Goal: Task Accomplishment & Management: Manage account settings

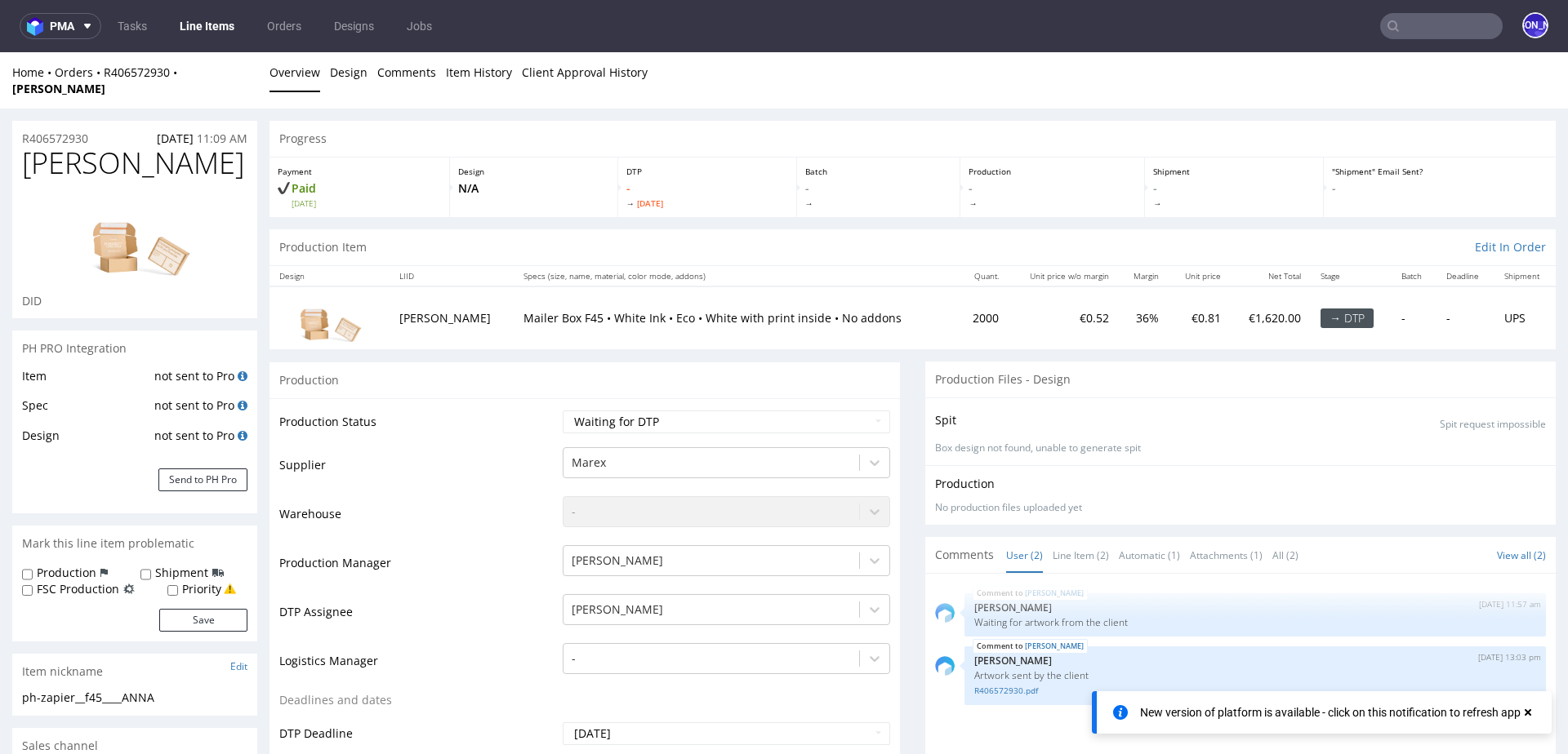
scroll to position [949, 0]
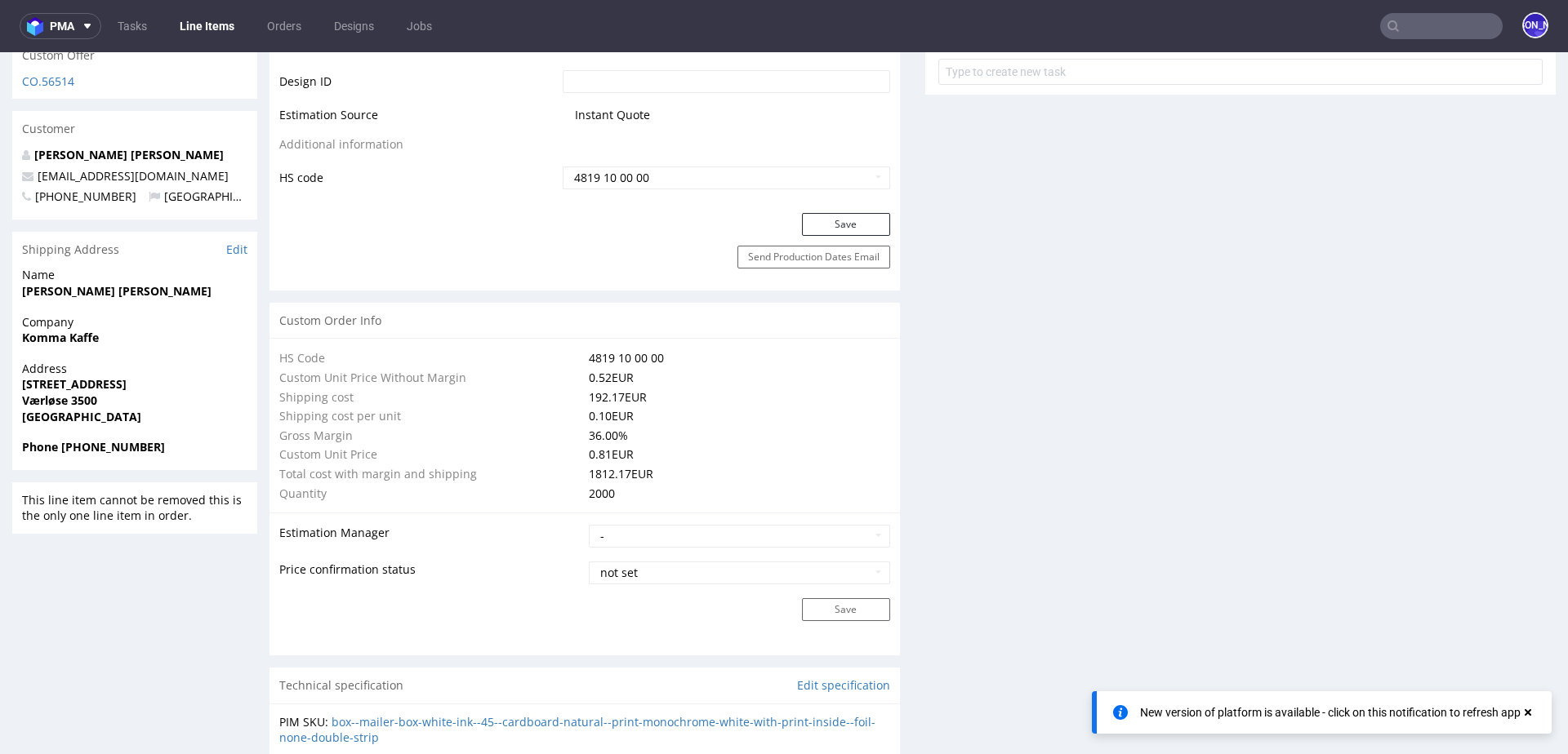
click at [1426, 24] on input "text" at bounding box center [1441, 26] width 122 height 26
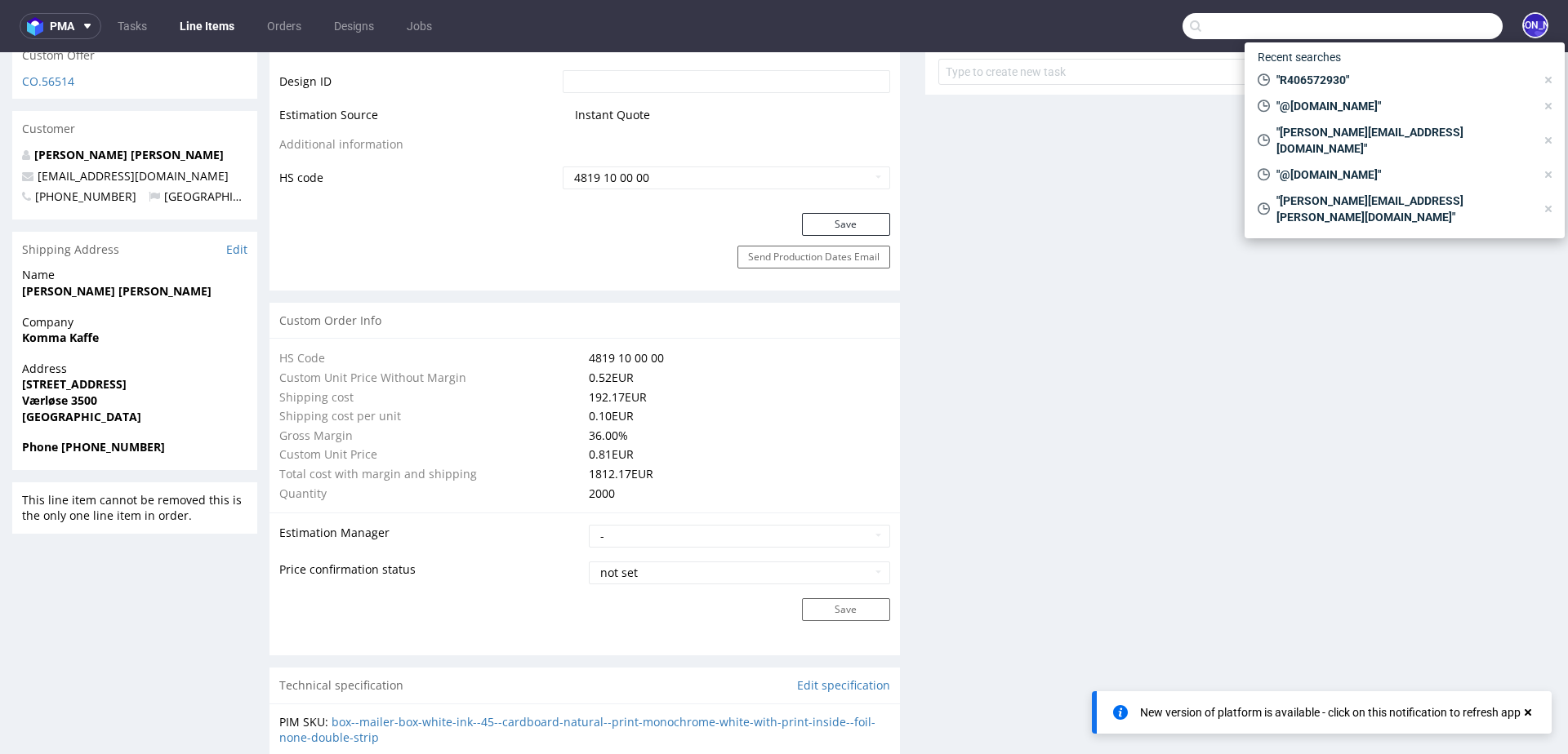
paste input "R183178762"
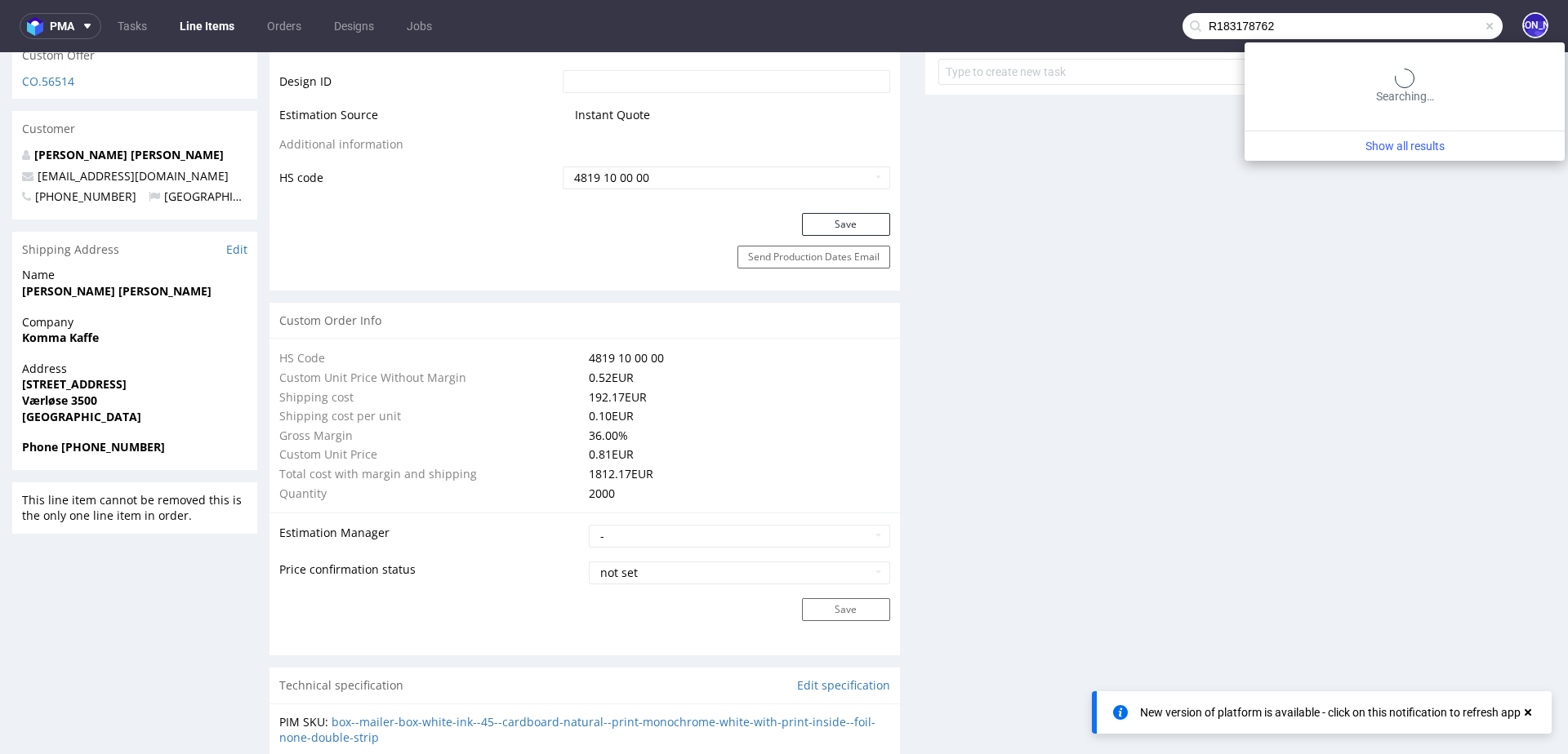
type input "R183178762"
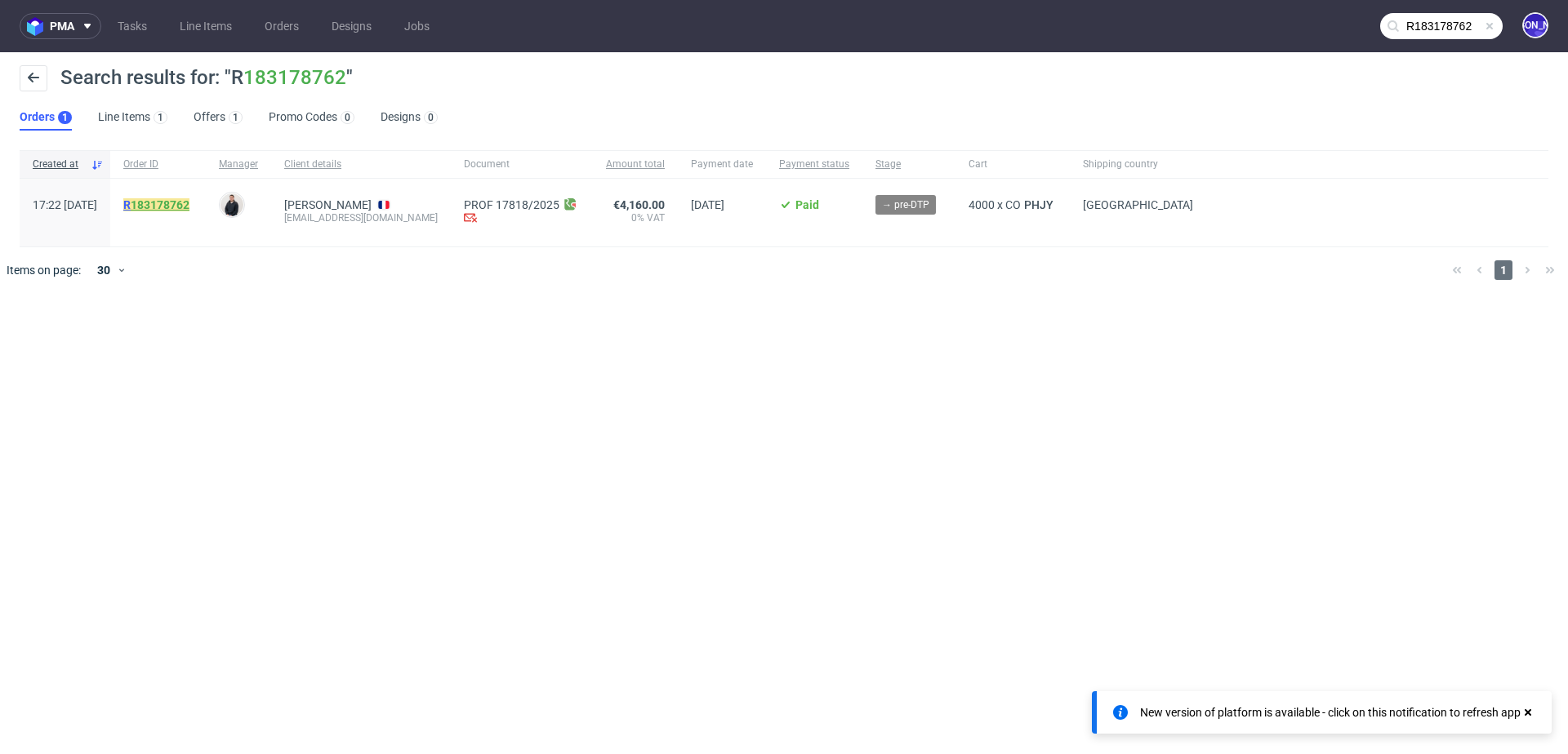
click at [189, 205] on link "183178762" at bounding box center [160, 205] width 59 height 13
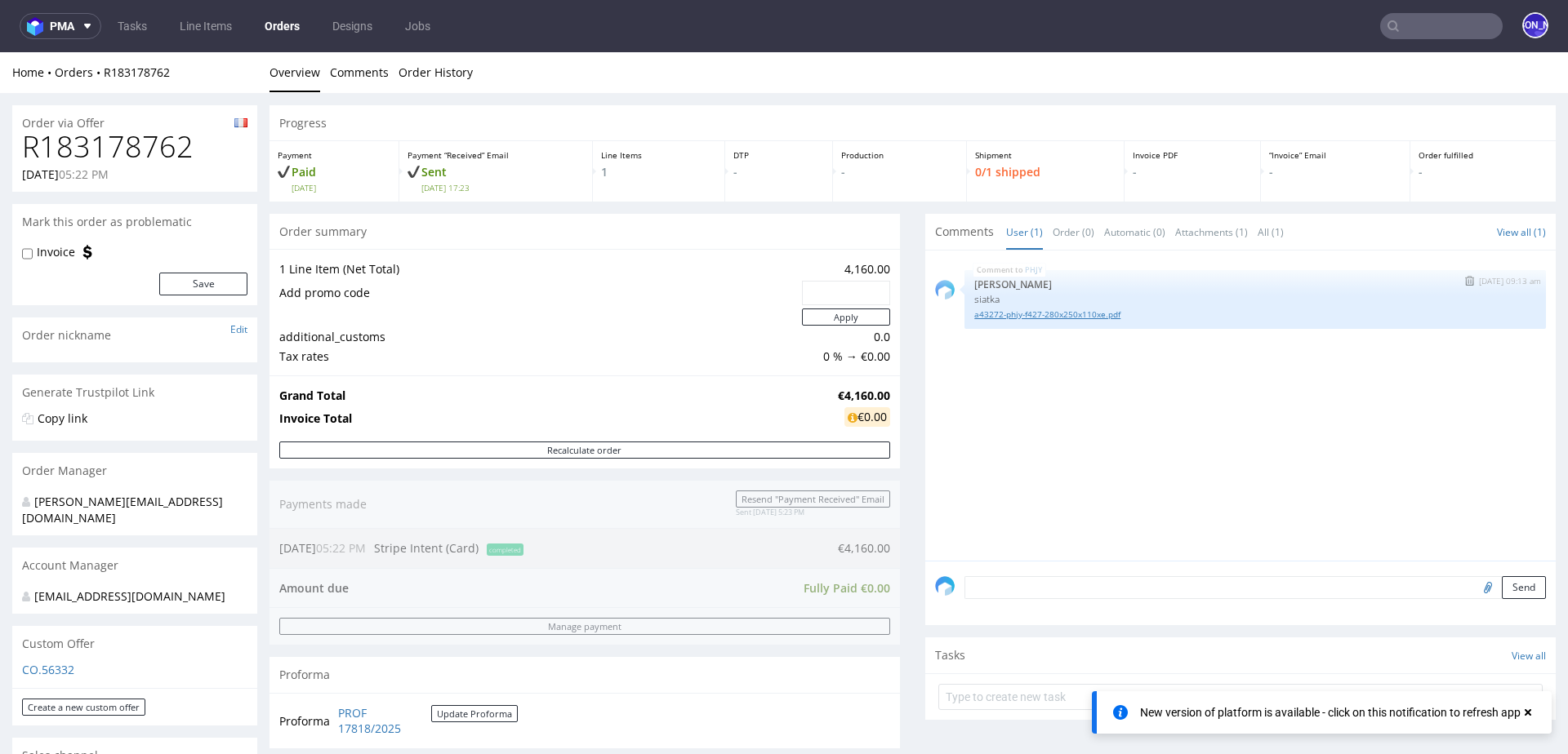
click at [1022, 316] on link "a43272-phjy-f427-280x250x110xe.pdf" at bounding box center [1255, 314] width 562 height 12
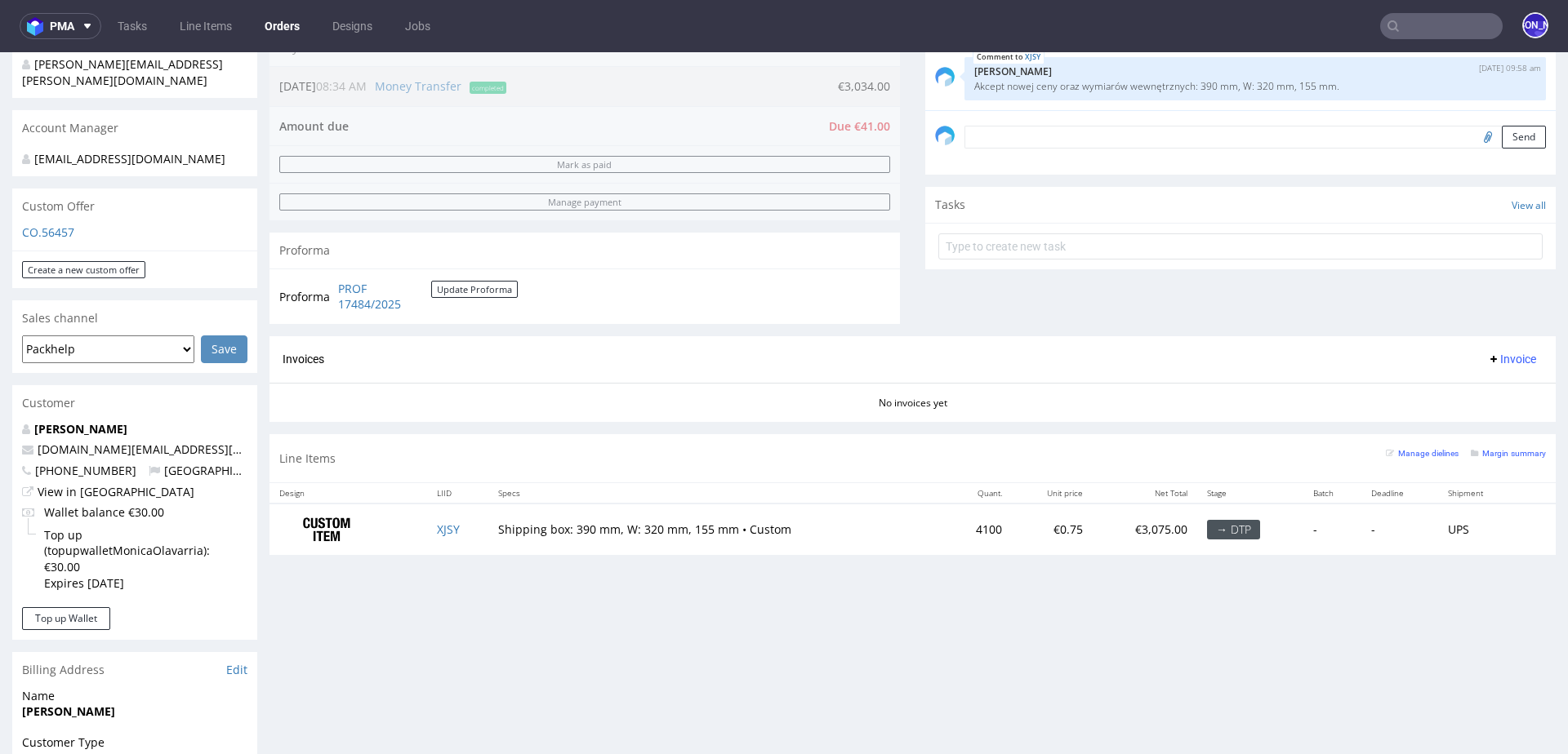
scroll to position [271, 0]
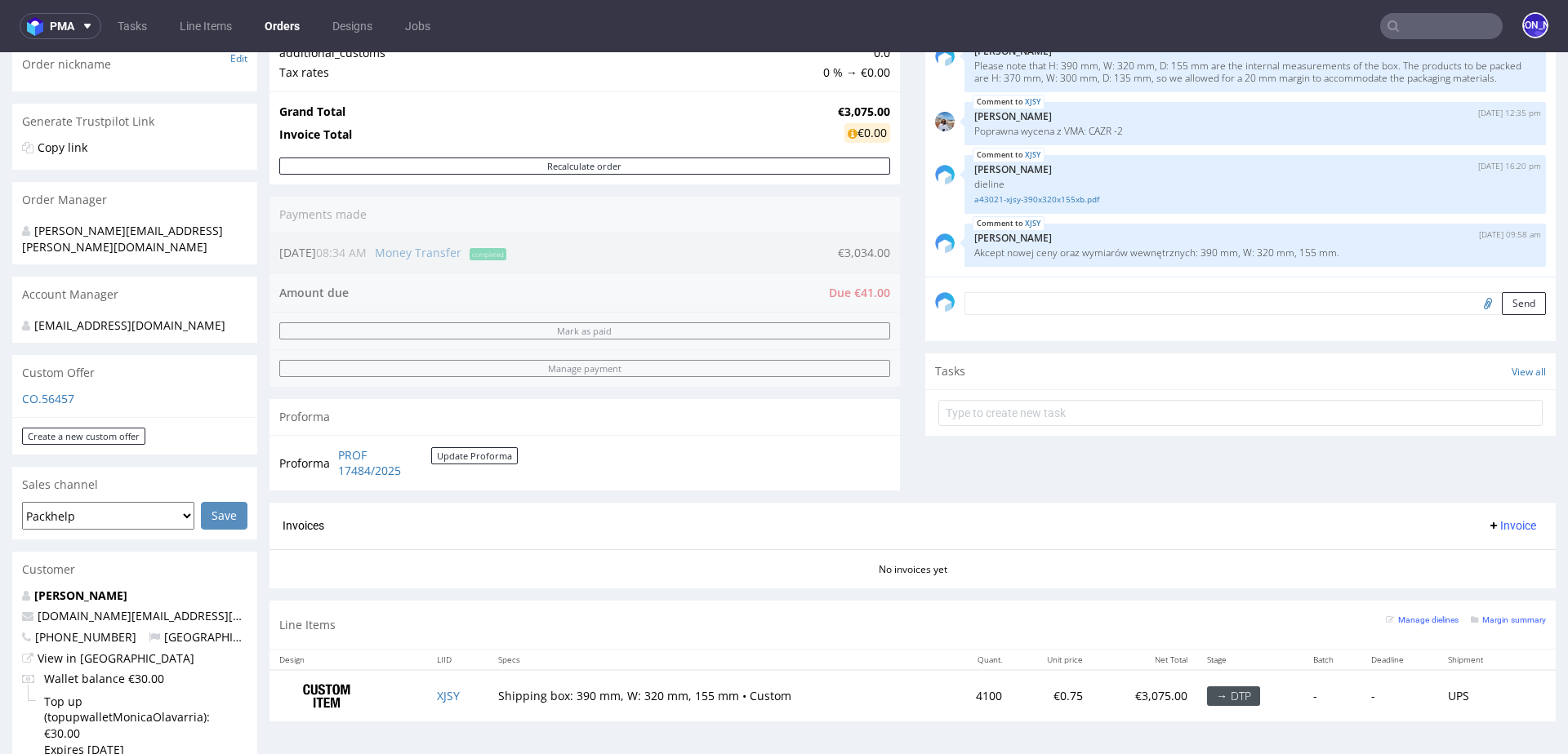
click at [443, 678] on td "XJSY" at bounding box center [458, 695] width 62 height 51
click at [443, 685] on td "XJSY" at bounding box center [458, 695] width 62 height 51
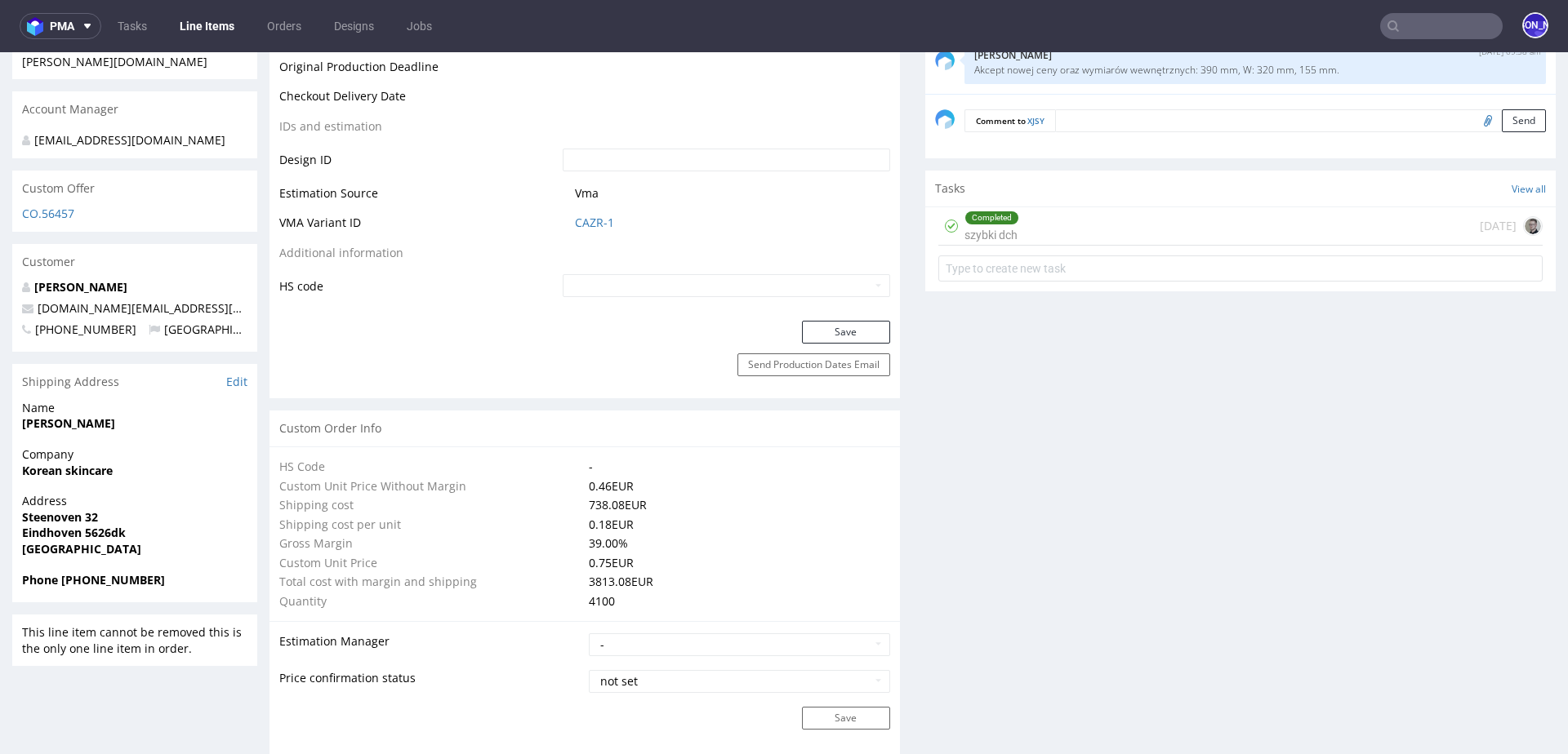
scroll to position [943, 0]
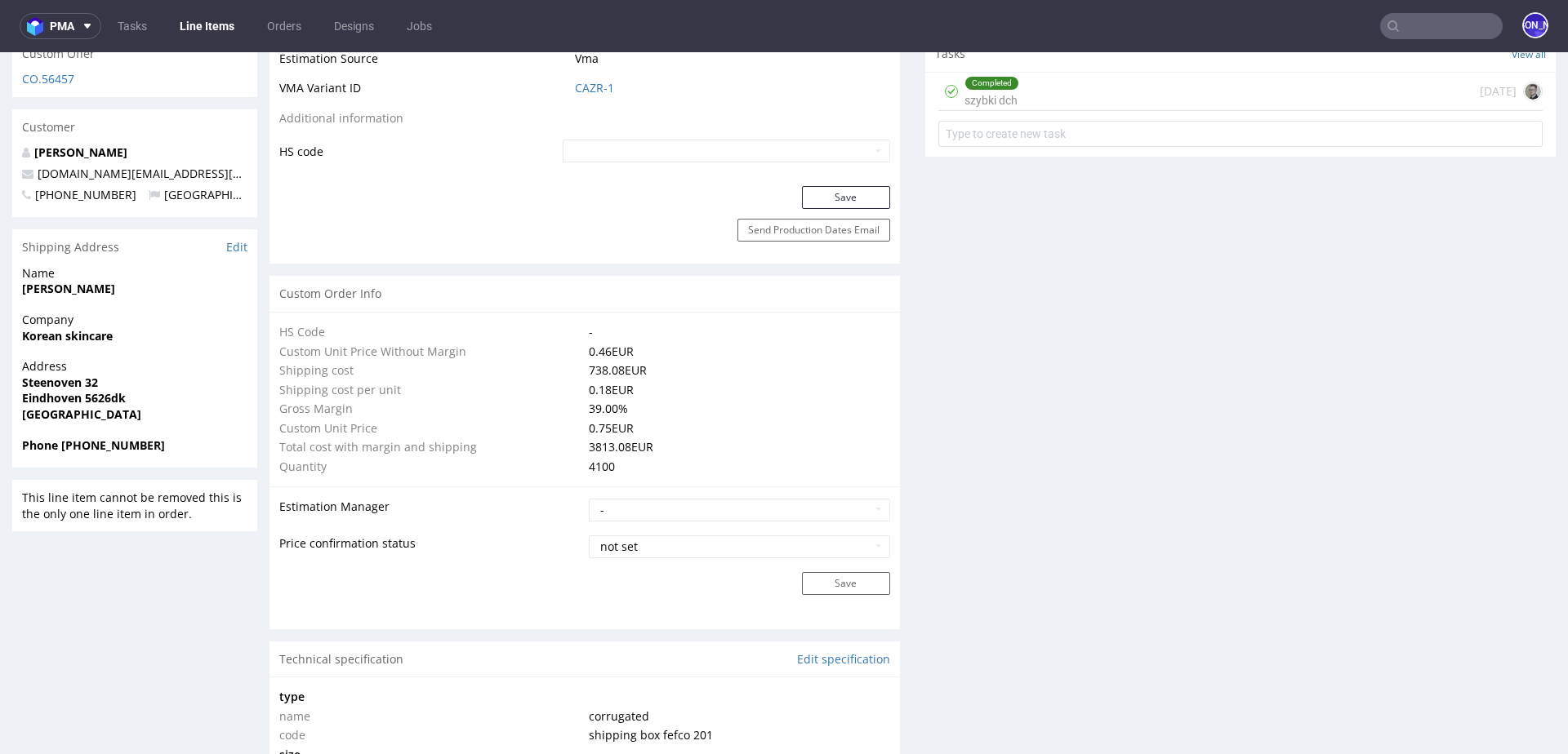
click at [1023, 94] on div "Completed szybki dch today" at bounding box center [1239, 91] width 604 height 38
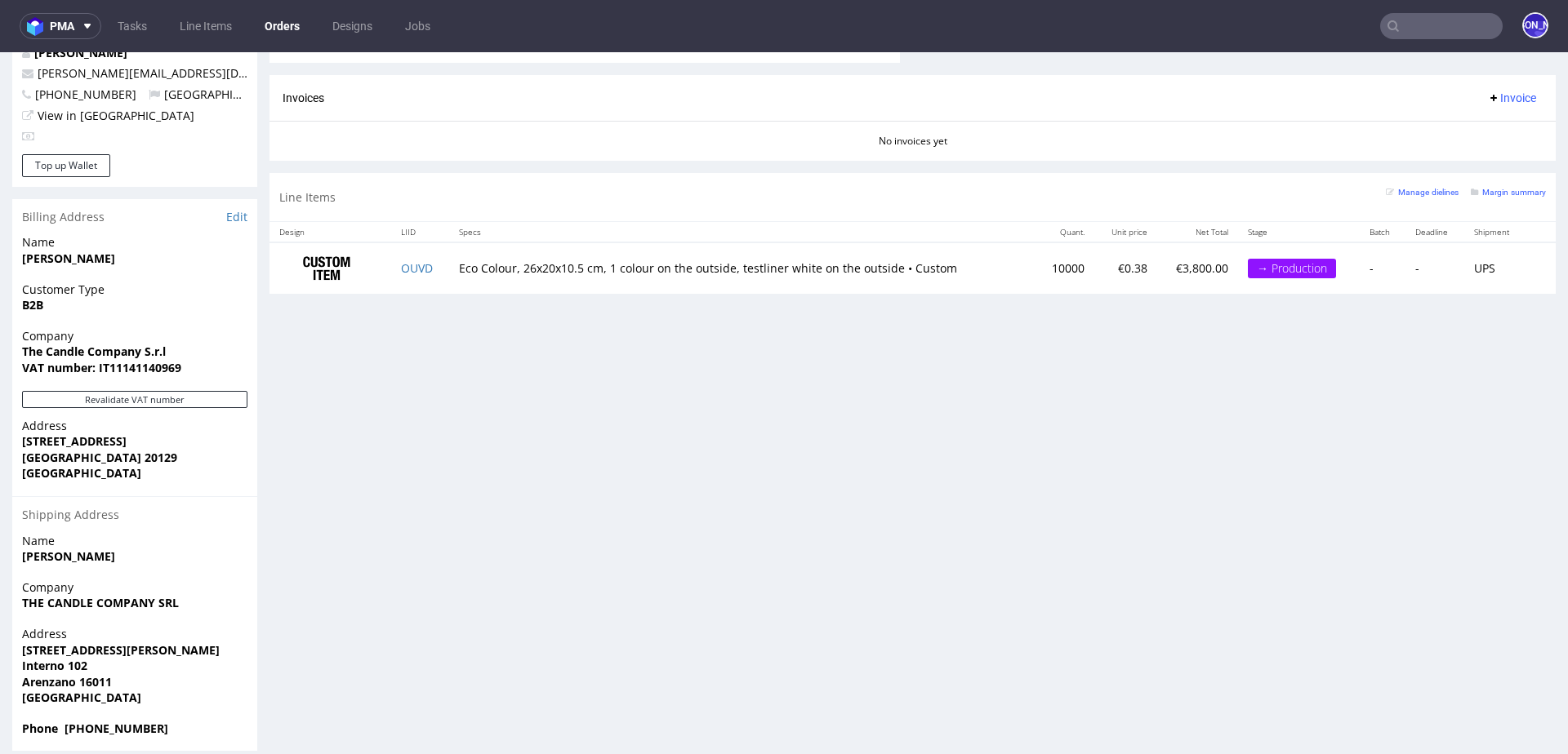
scroll to position [815, 0]
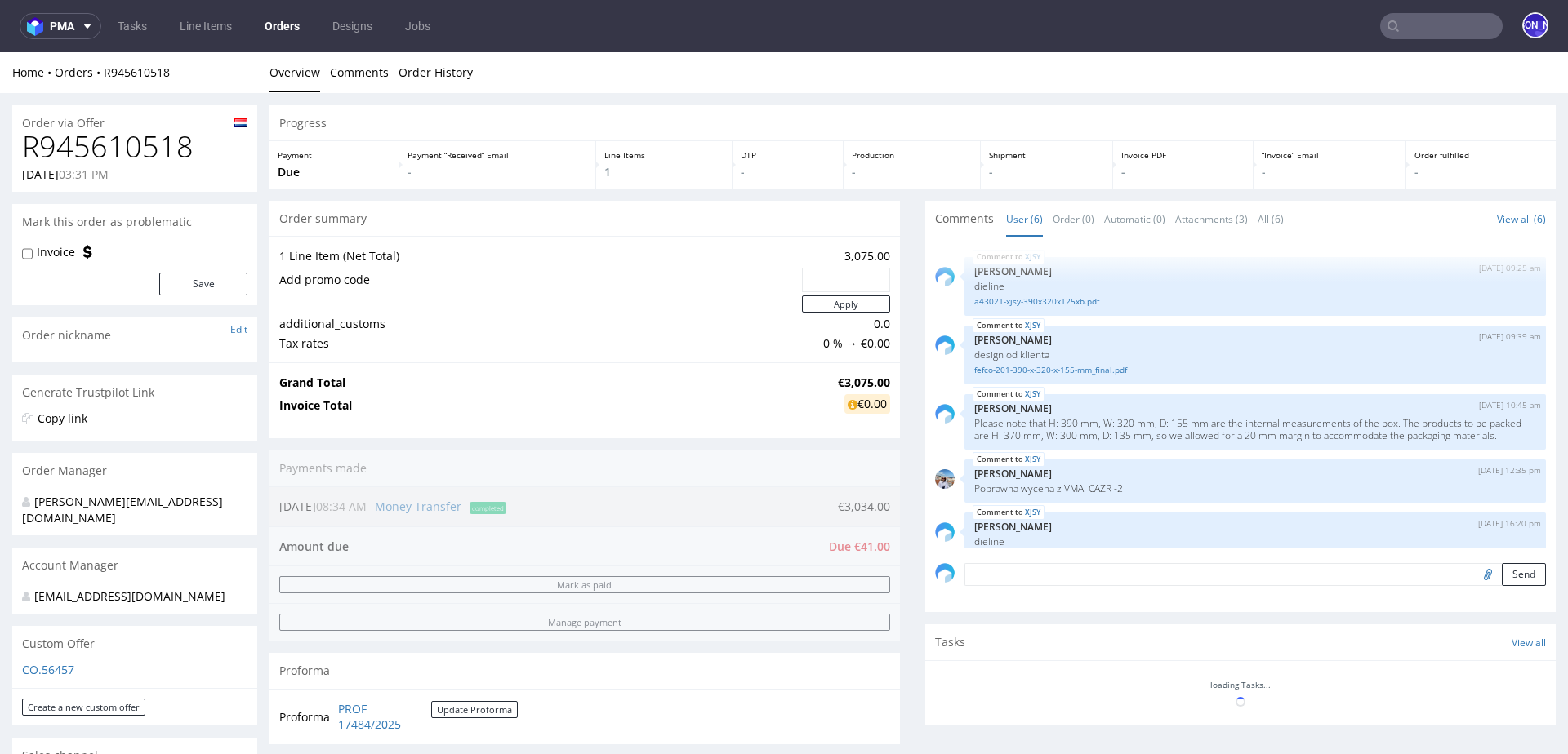
scroll to position [99, 0]
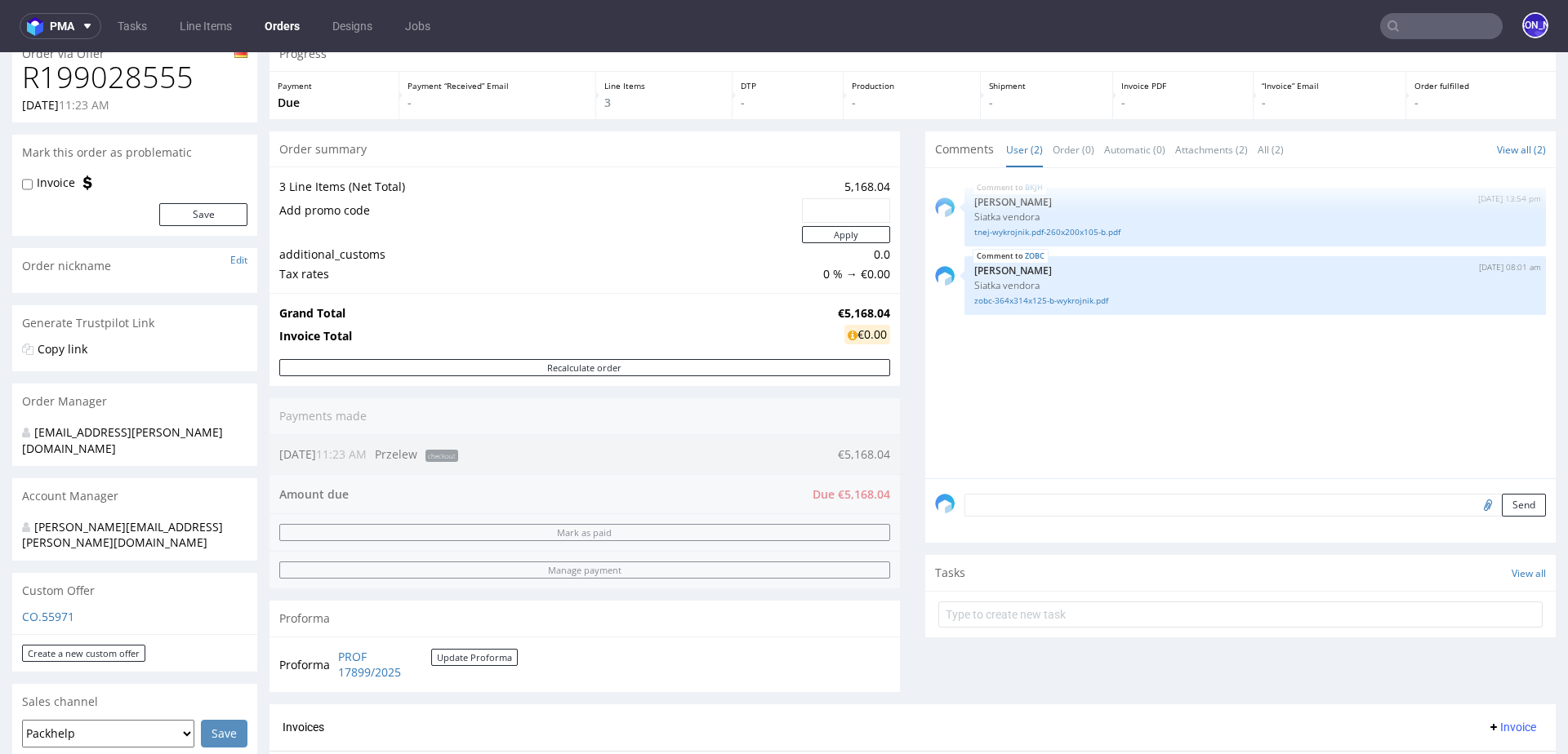
scroll to position [76, 0]
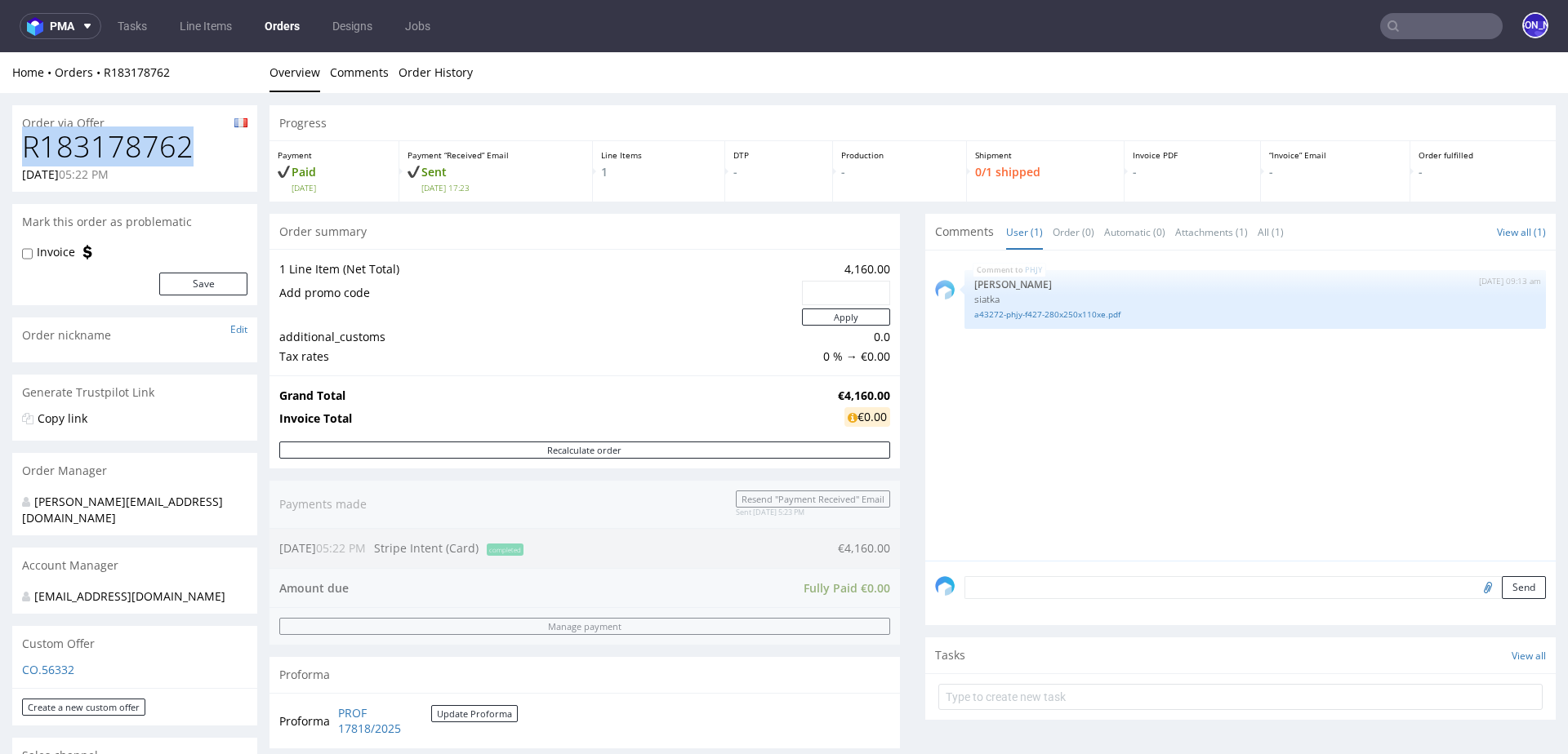
drag, startPoint x: 189, startPoint y: 151, endPoint x: 0, endPoint y: 151, distance: 189.0
copy h1 "R183178762"
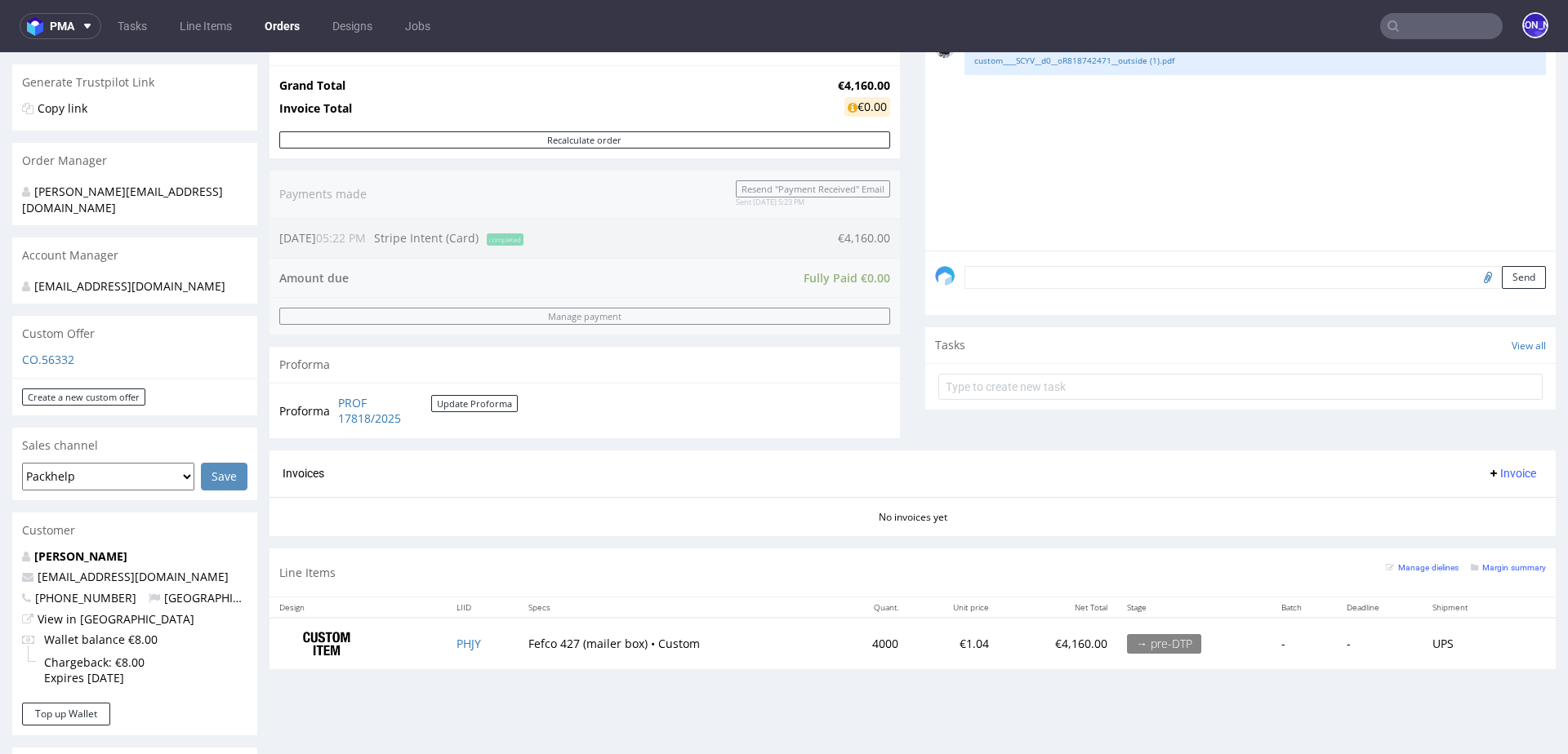
scroll to position [337, 0]
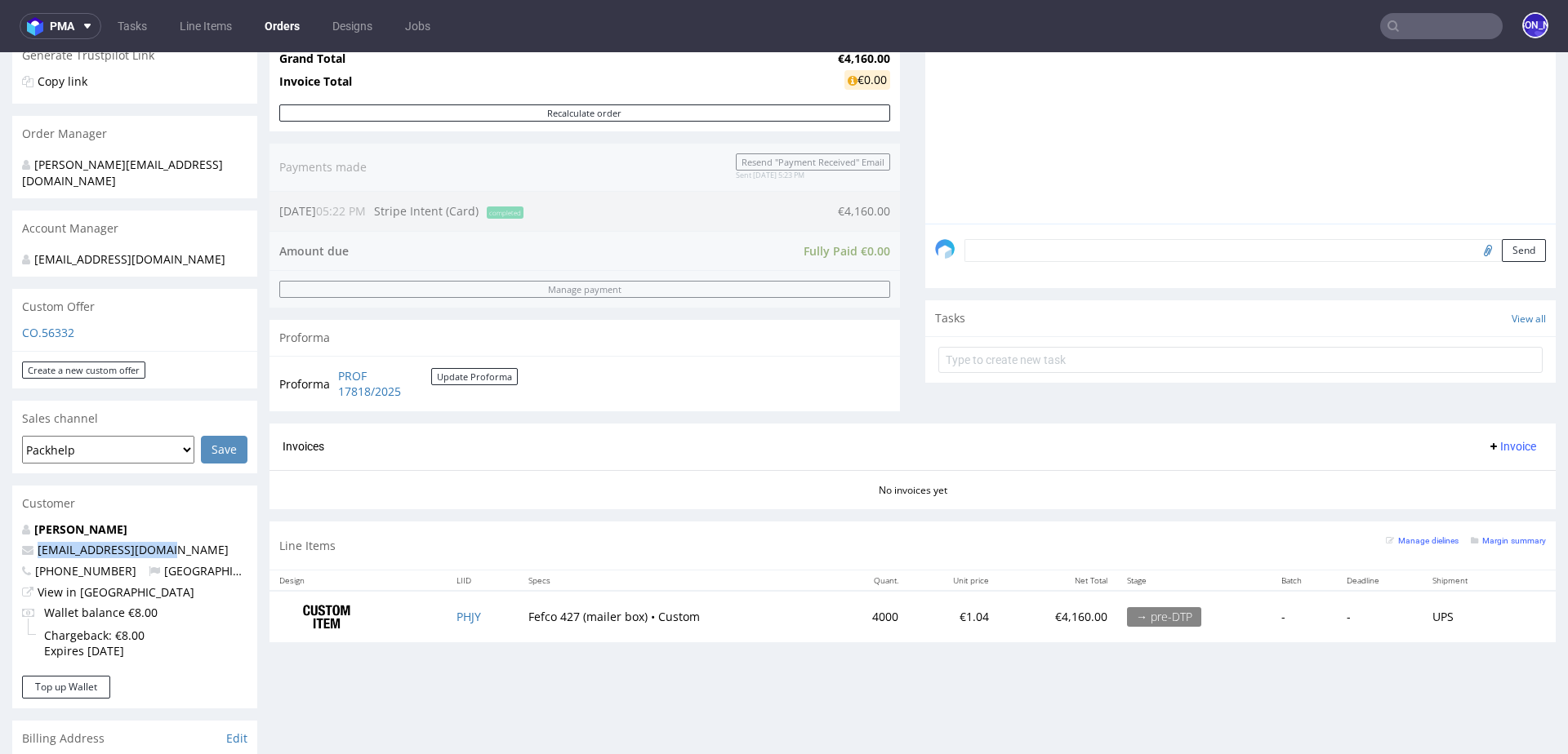
drag, startPoint x: 188, startPoint y: 535, endPoint x: 0, endPoint y: 535, distance: 188.0
click at [0, 535] on div "Order via Offer R183178762 22.08.2025 05:22 PM Mark this order as problematic I…" at bounding box center [784, 512] width 1568 height 1514
copy span "[EMAIL_ADDRESS][DOMAIN_NAME]"
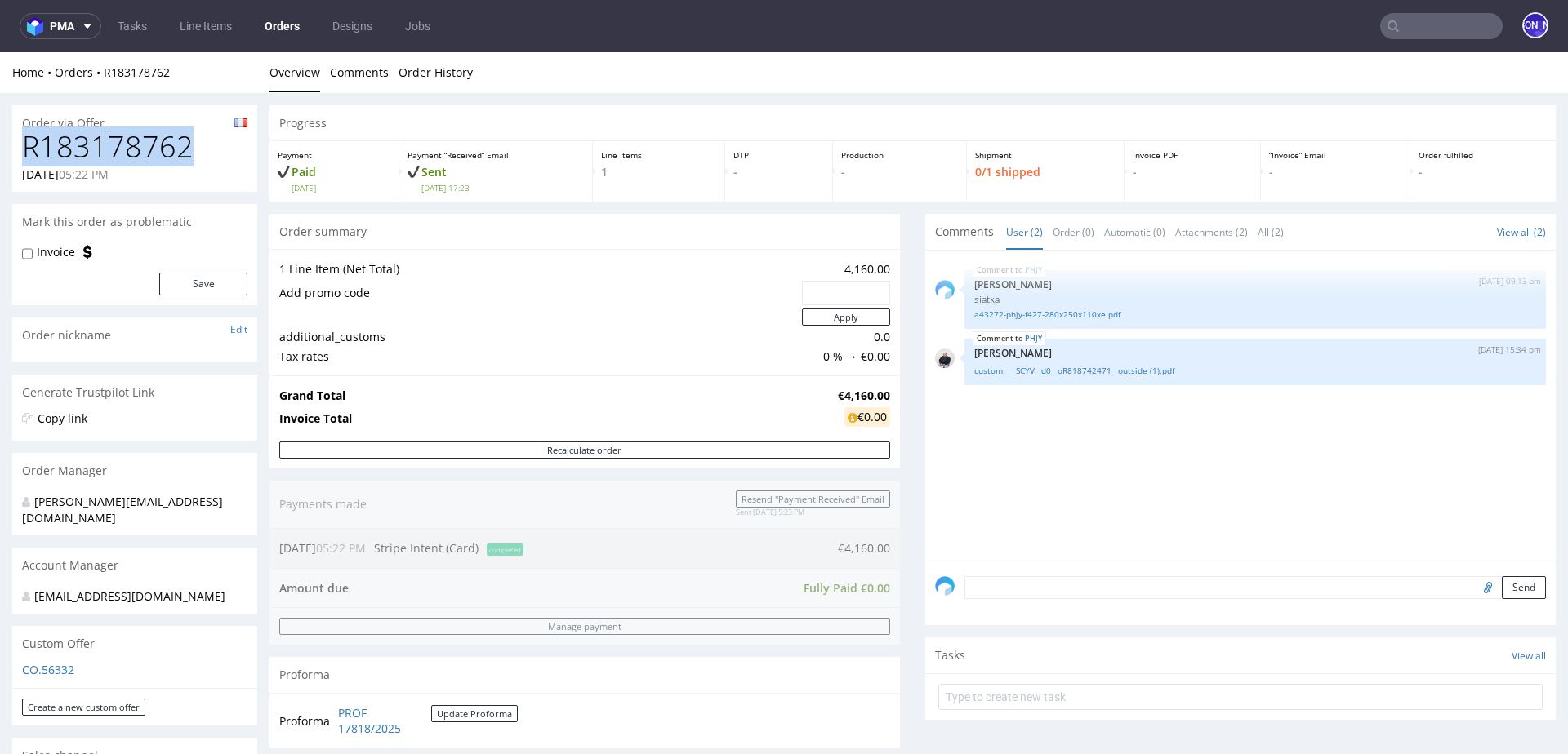
drag, startPoint x: 192, startPoint y: 150, endPoint x: 0, endPoint y: 150, distance: 192.0
copy h1 "R183178762"
click at [1068, 368] on link "custom____SCYV__d0__oR818742471__outside (1).pdf" at bounding box center [1255, 370] width 562 height 12
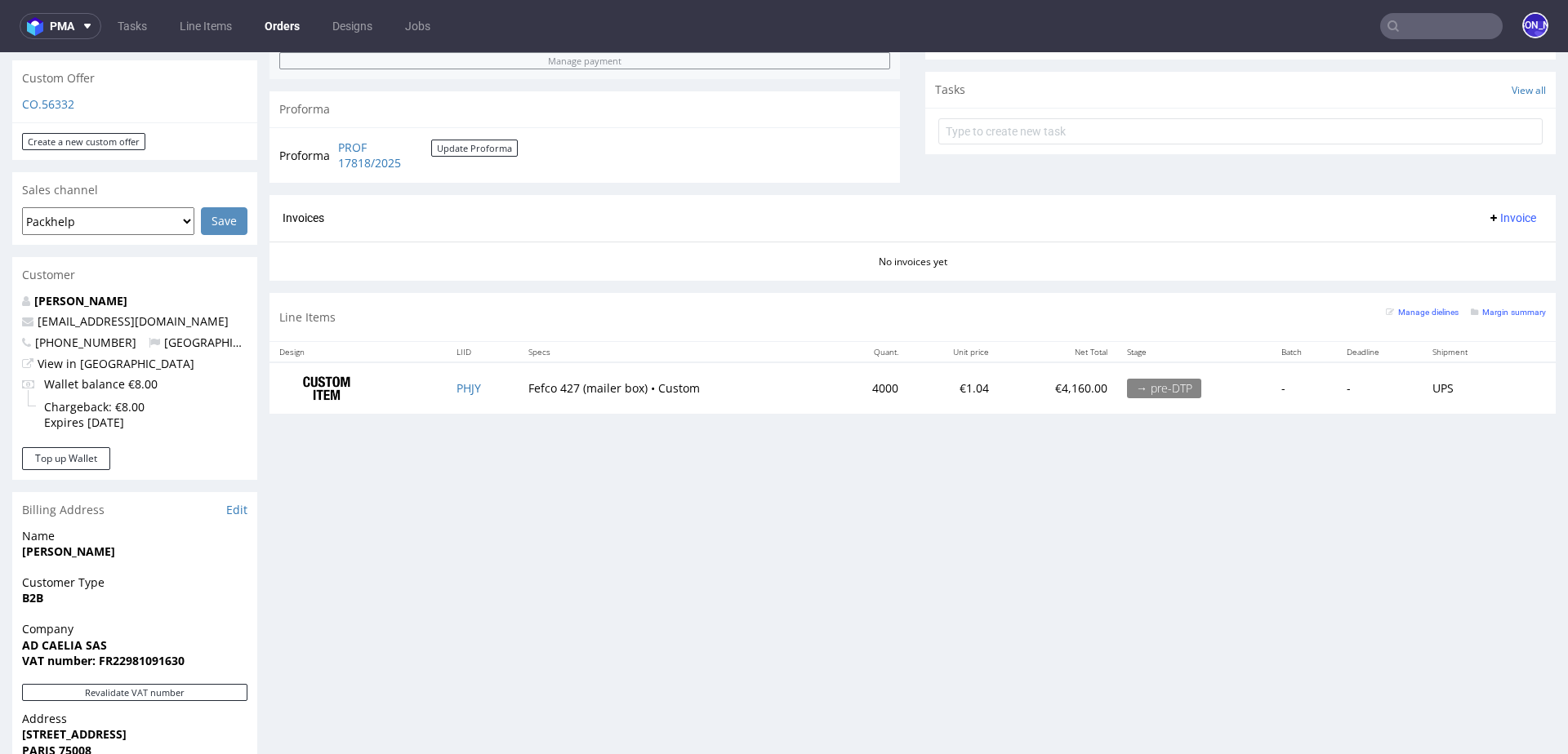
scroll to position [559, 0]
